Goal: Task Accomplishment & Management: Complete application form

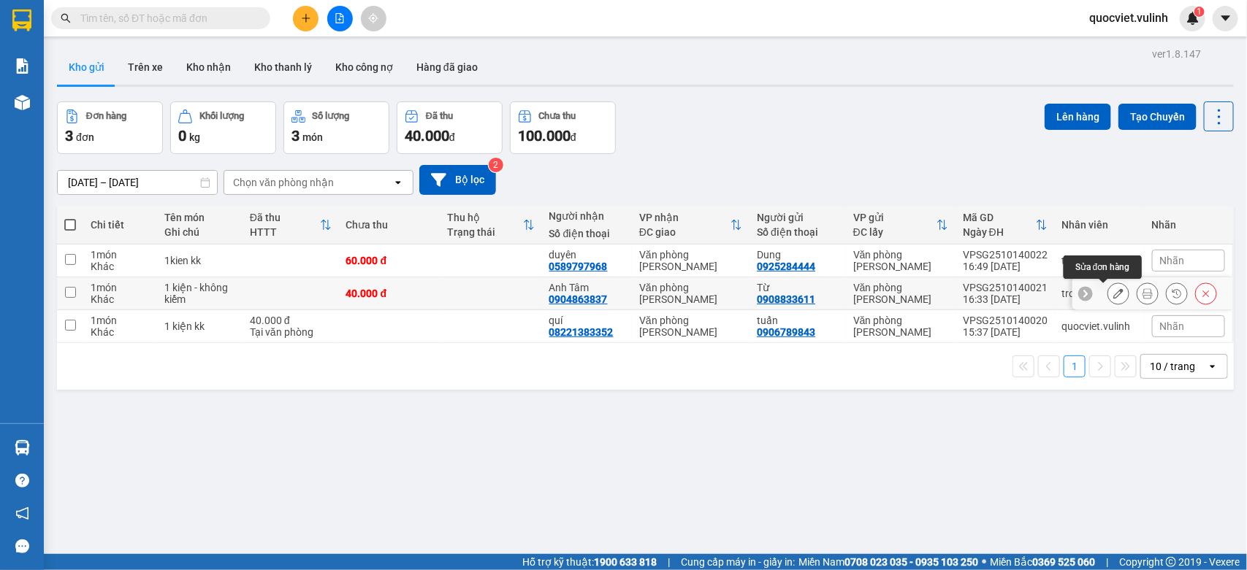
click at [1113, 289] on icon at bounding box center [1118, 293] width 10 height 10
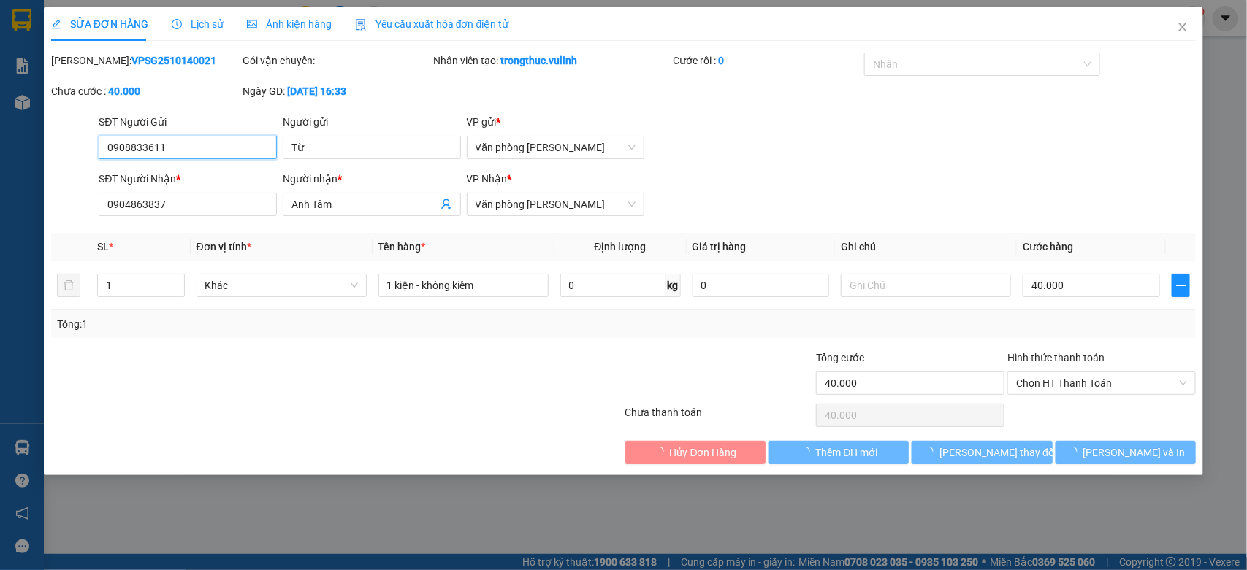
type input "0908833611"
type input "Từ"
type input "0904863837"
type input "Anh Tâm"
type input "40.000"
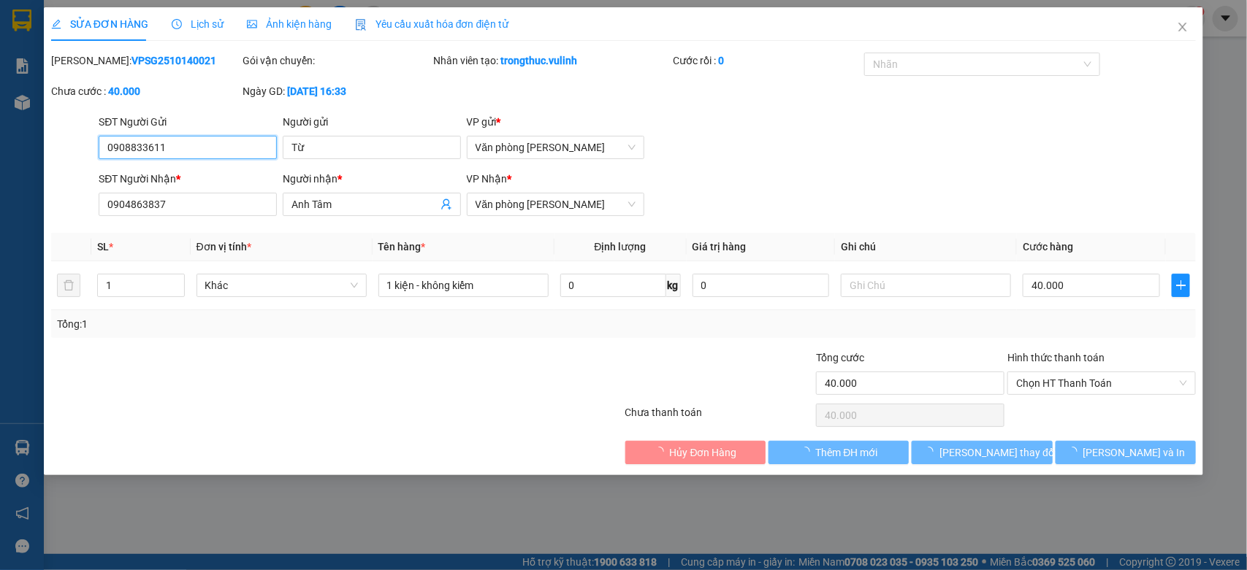
type input "40.000"
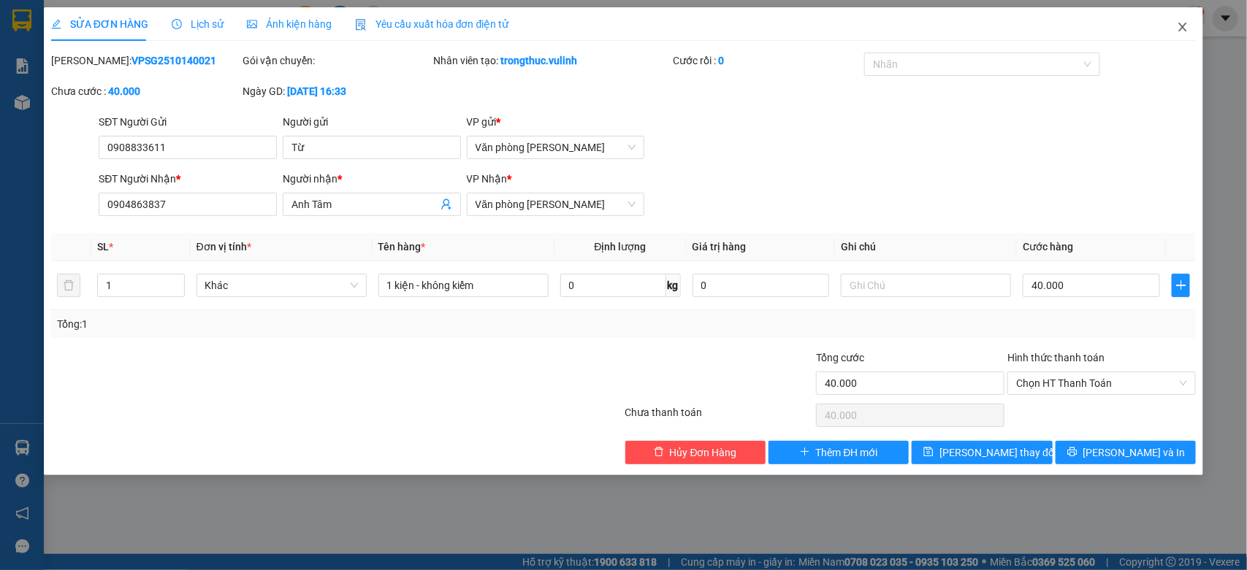
click at [1179, 23] on icon "close" at bounding box center [1182, 27] width 12 height 12
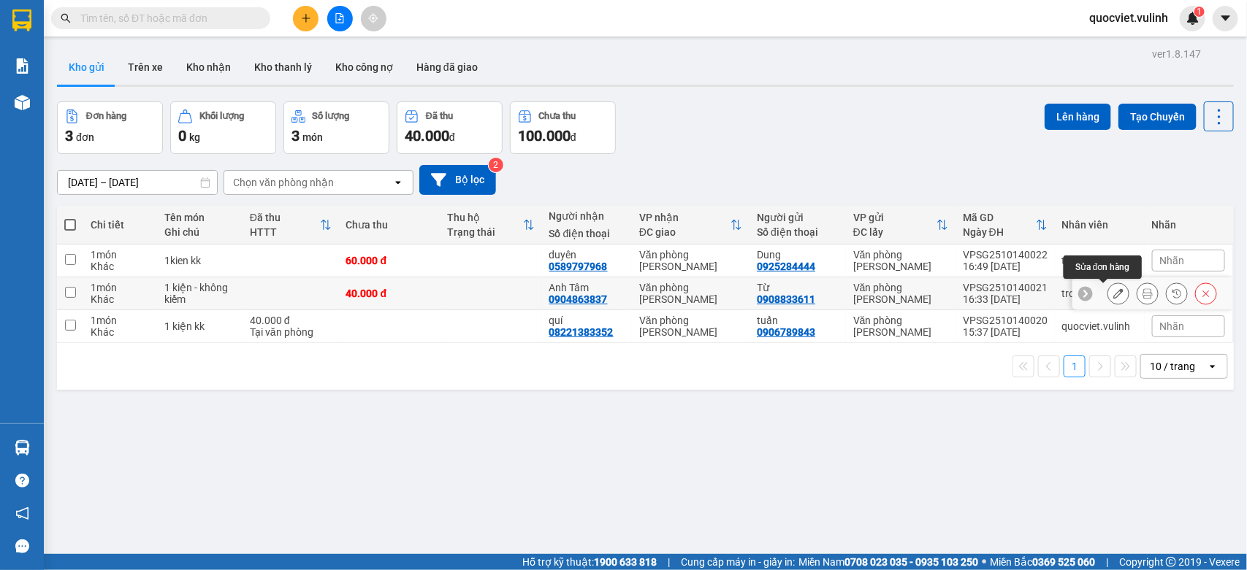
click at [1113, 294] on icon at bounding box center [1118, 293] width 10 height 10
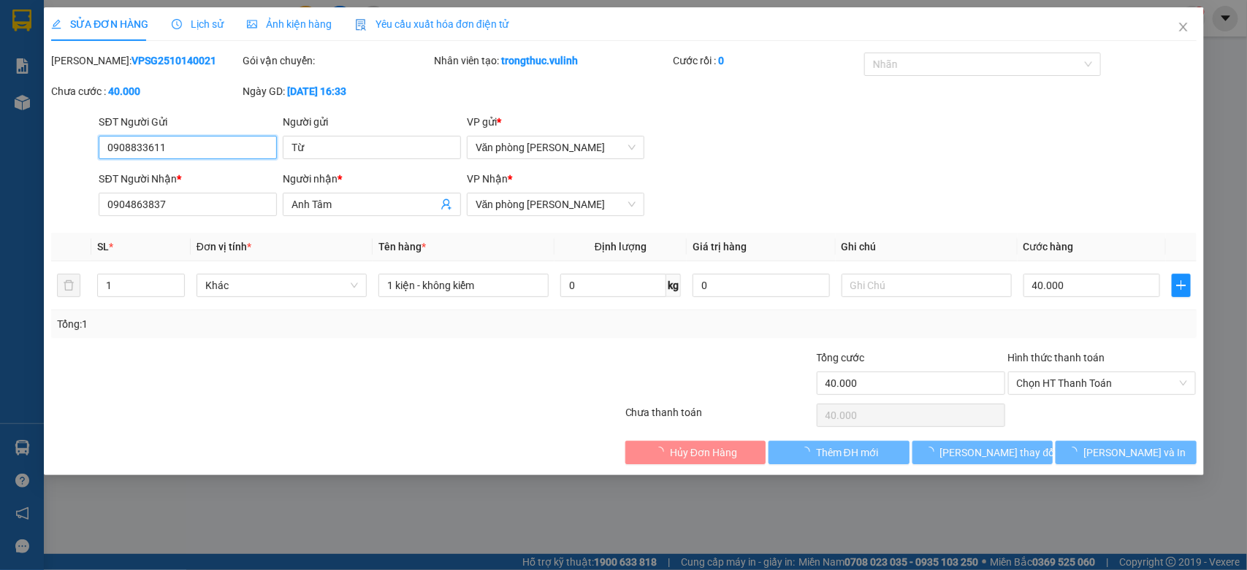
type input "0908833611"
type input "Từ"
type input "0904863837"
type input "Anh Tâm"
type input "40.000"
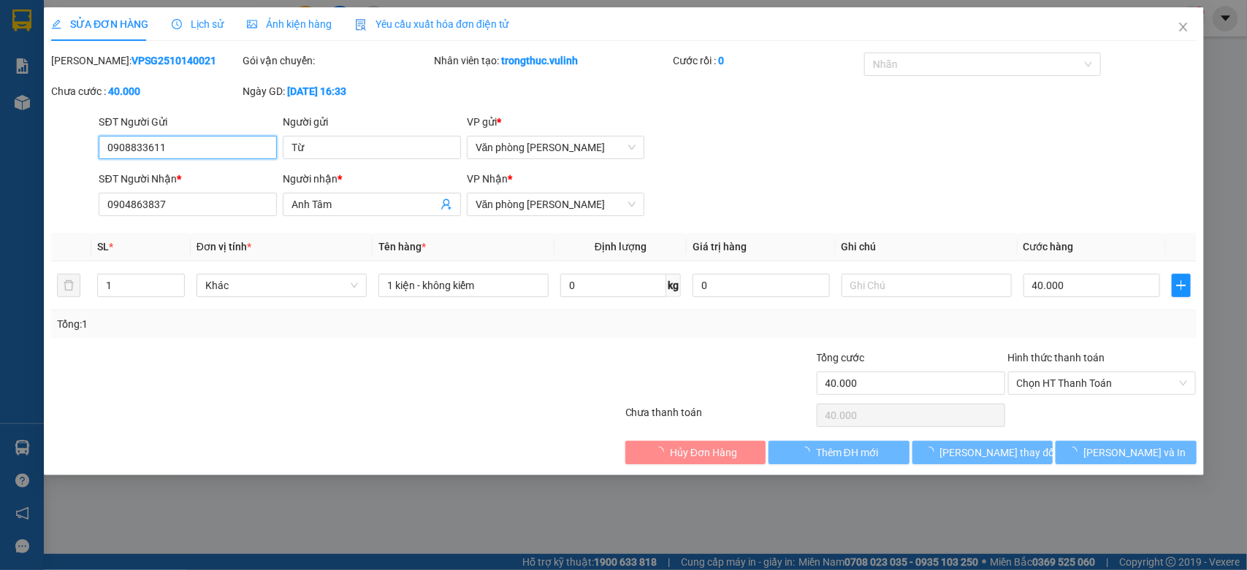
type input "40.000"
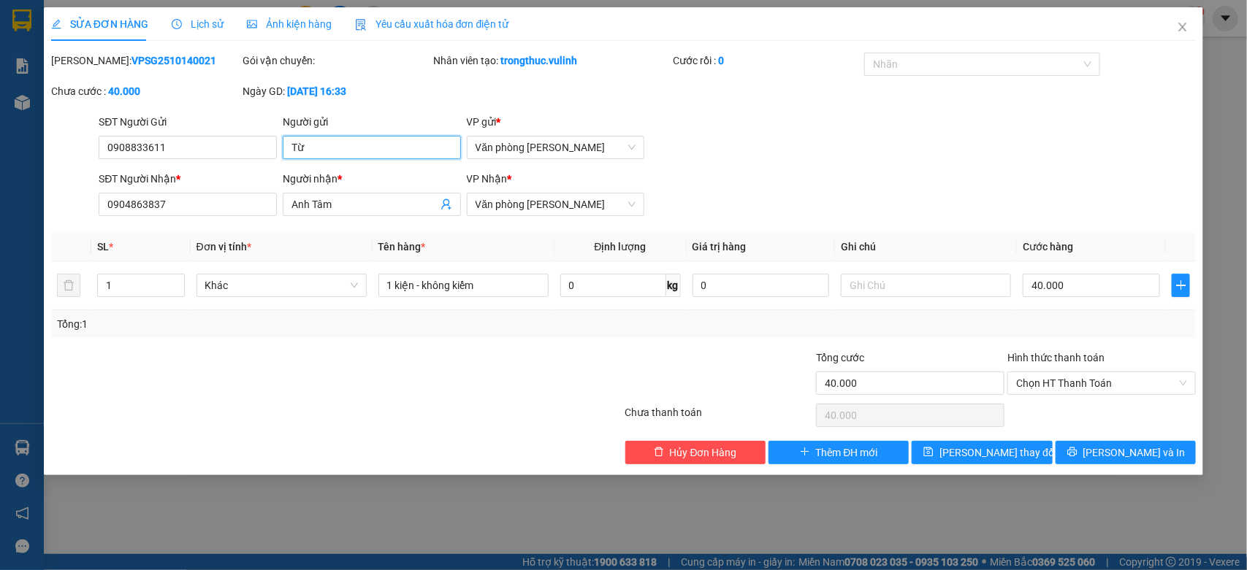
drag, startPoint x: 389, startPoint y: 152, endPoint x: 0, endPoint y: 293, distance: 413.9
click at [0, 173] on div "SỬA ĐƠN HÀNG Lịch sử Ảnh kiện hàng Yêu cầu xuất hóa đơn điện tử Total Paid Fee …" at bounding box center [623, 285] width 1247 height 570
drag, startPoint x: 221, startPoint y: 148, endPoint x: 0, endPoint y: 221, distance: 232.1
click at [0, 221] on div "SỬA ĐƠN HÀNG Lịch sử Ảnh kiện hàng Yêu cầu xuất hóa đơn điện tử Total Paid Fee …" at bounding box center [623, 285] width 1247 height 570
drag, startPoint x: 364, startPoint y: 208, endPoint x: 0, endPoint y: 261, distance: 367.4
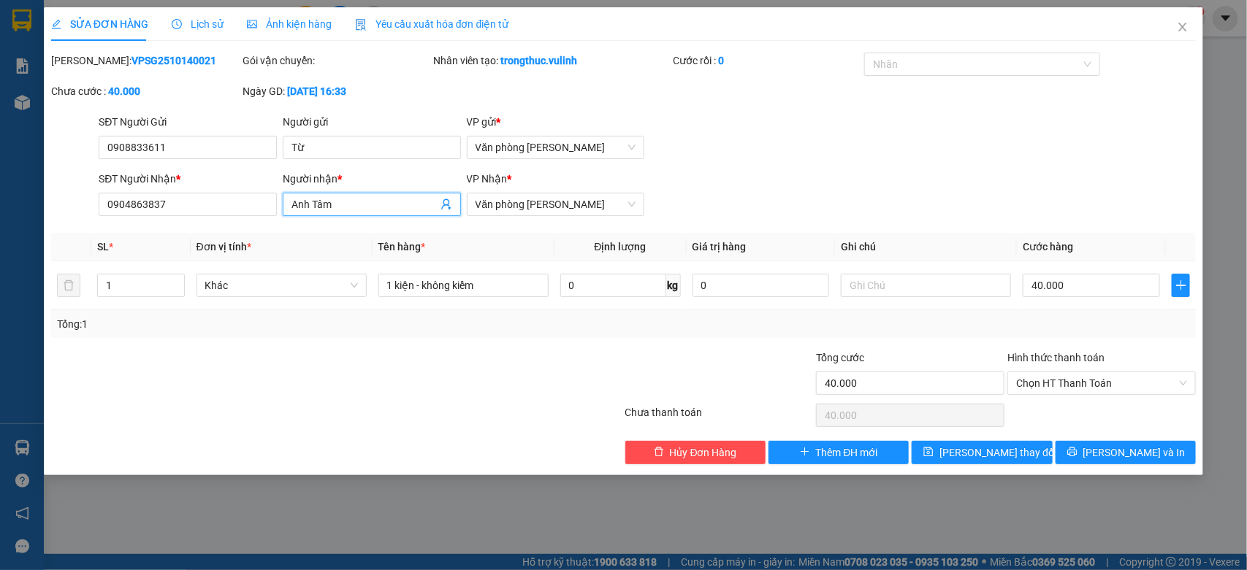
click at [0, 230] on div "SỬA ĐƠN HÀNG Lịch sử Ảnh kiện hàng Yêu cầu xuất hóa đơn điện tử Total Paid Fee …" at bounding box center [623, 285] width 1247 height 570
drag, startPoint x: 179, startPoint y: 210, endPoint x: 0, endPoint y: 334, distance: 217.3
click at [0, 326] on div "SỬA ĐƠN HÀNG Lịch sử Ảnh kiện hàng Yêu cầu xuất hóa đơn điện tử Total Paid Fee …" at bounding box center [623, 285] width 1247 height 570
click at [1184, 21] on icon "close" at bounding box center [1182, 27] width 12 height 12
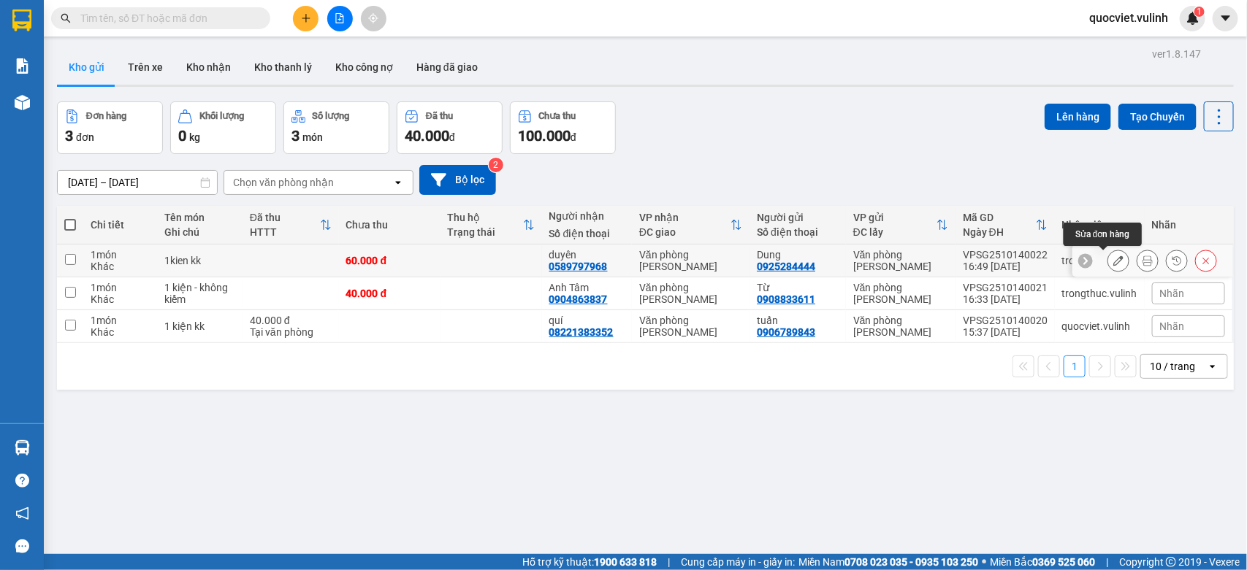
click at [1107, 250] on div at bounding box center [1118, 261] width 22 height 22
click at [1108, 253] on button at bounding box center [1118, 261] width 20 height 26
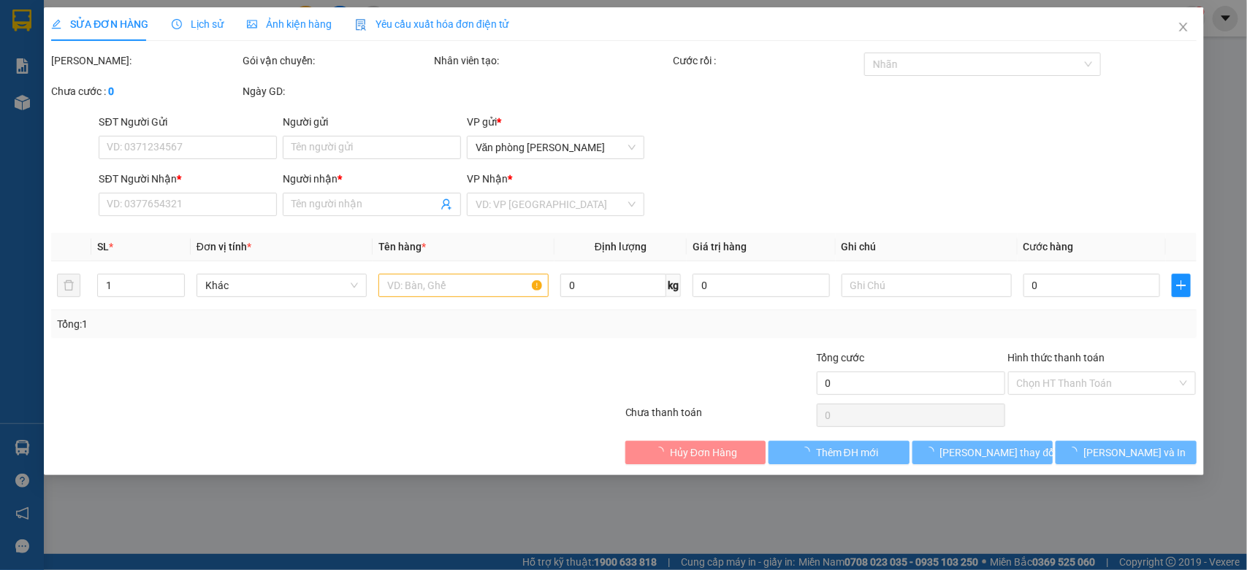
type input "0925284444"
type input "Dung"
type input "0589797968"
type input "duyên"
type input "60.000"
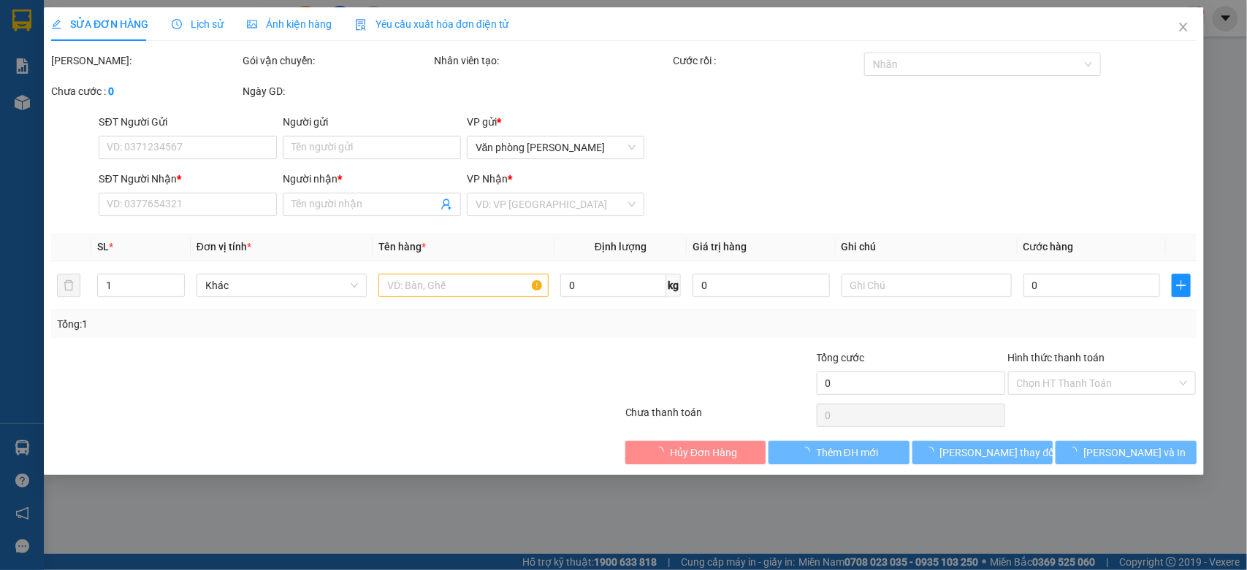
type input "60.000"
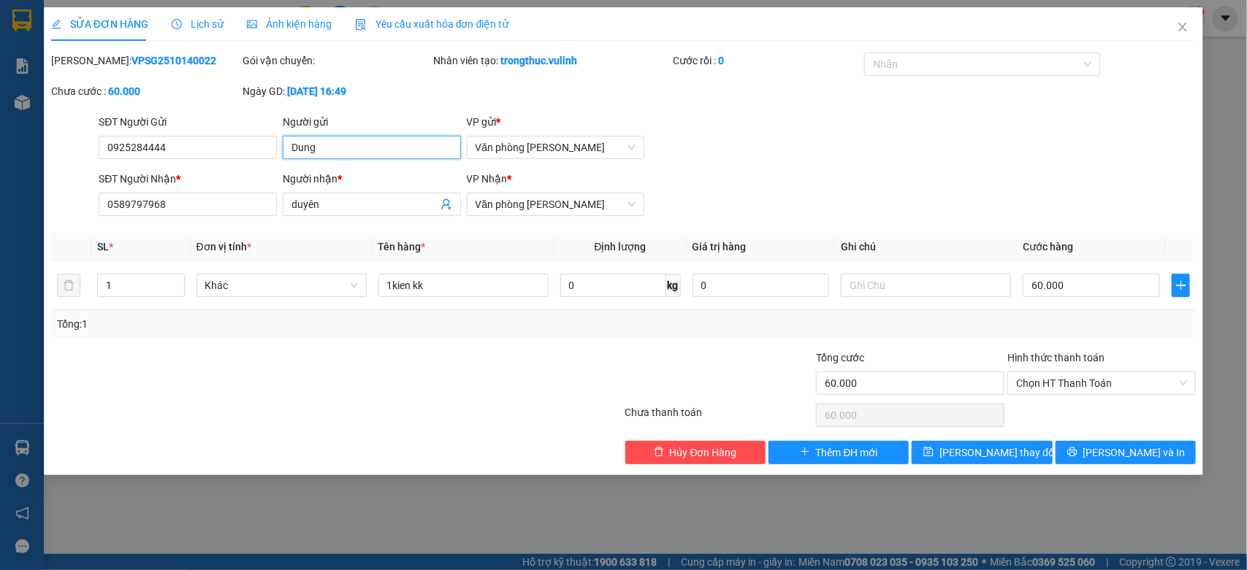
drag, startPoint x: 416, startPoint y: 144, endPoint x: 0, endPoint y: 272, distance: 435.4
click at [12, 236] on div "SỬA ĐƠN HÀNG Lịch sử Ảnh kiện hàng Yêu cầu xuất hóa đơn điện tử Total Paid Fee …" at bounding box center [623, 285] width 1247 height 570
drag, startPoint x: 183, startPoint y: 151, endPoint x: 0, endPoint y: 252, distance: 209.2
click at [0, 246] on div "SỬA ĐƠN HÀNG Lịch sử Ảnh kiện hàng Yêu cầu xuất hóa đơn điện tử Total Paid Fee …" at bounding box center [623, 285] width 1247 height 570
drag, startPoint x: 353, startPoint y: 203, endPoint x: 27, endPoint y: 274, distance: 333.3
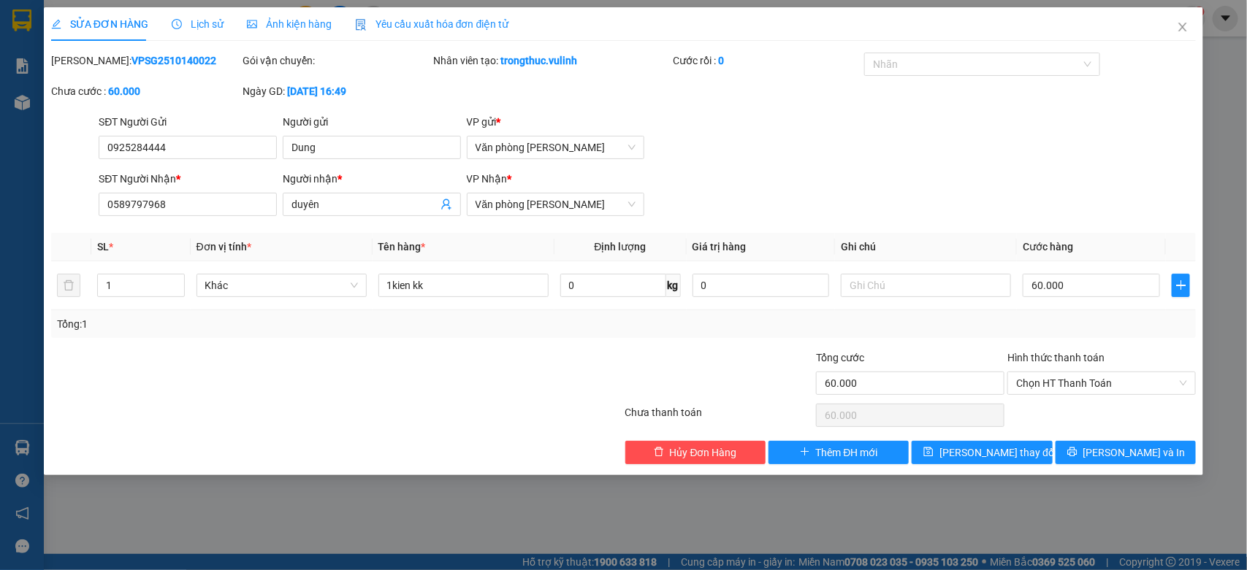
click at [38, 268] on div "SỬA ĐƠN HÀNG Lịch sử Ảnh kiện hàng Yêu cầu xuất hóa đơn điện tử Total Paid Fee …" at bounding box center [623, 285] width 1247 height 570
drag, startPoint x: 192, startPoint y: 199, endPoint x: 0, endPoint y: 338, distance: 237.4
click at [0, 288] on div "SỬA ĐƠN HÀNG Lịch sử Ảnh kiện hàng Yêu cầu xuất hóa đơn điện tử Total Paid Fee …" at bounding box center [623, 285] width 1247 height 570
click at [1188, 27] on icon "close" at bounding box center [1182, 27] width 12 height 12
